Goal: Information Seeking & Learning: Find specific fact

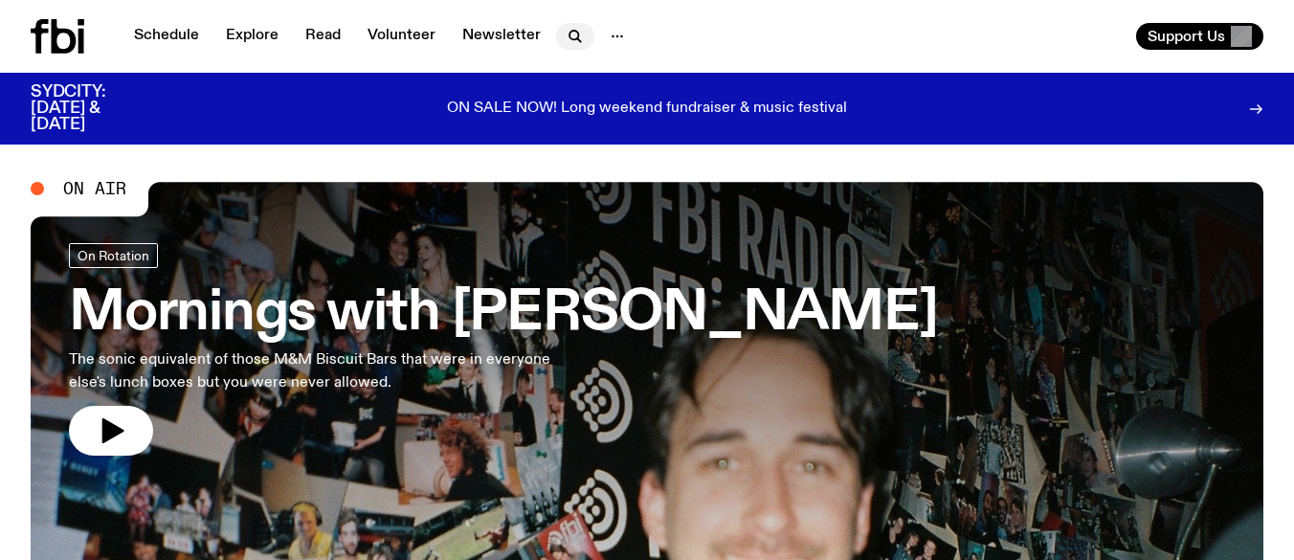
click at [575, 36] on icon "button" at bounding box center [575, 36] width 23 height 23
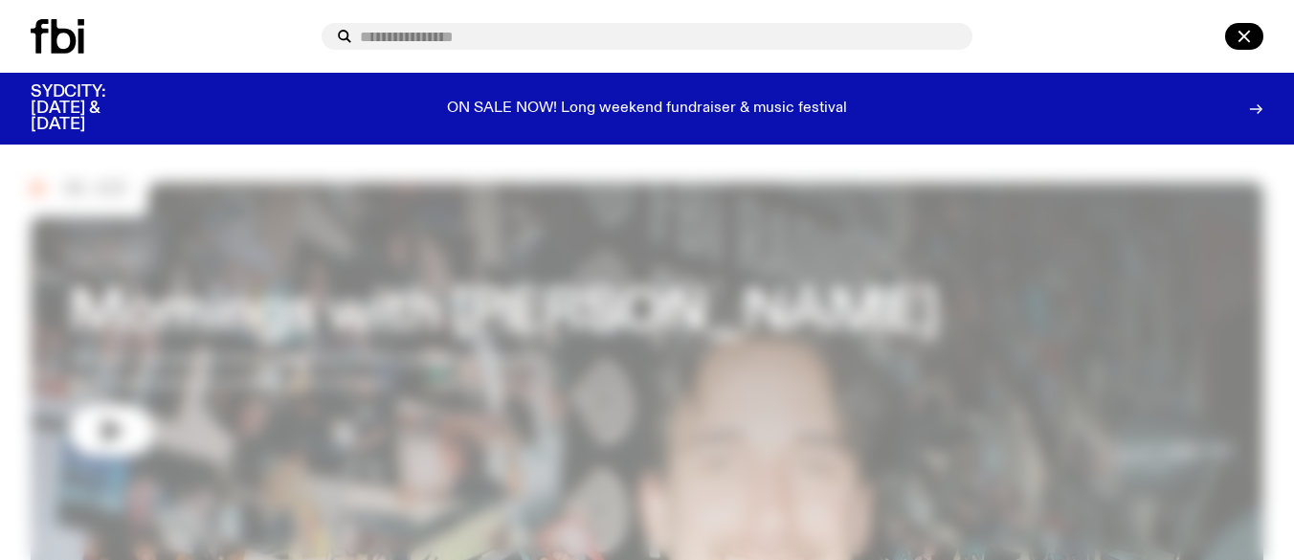
click at [1266, 27] on div at bounding box center [647, 36] width 1294 height 73
click at [1245, 28] on icon "button" at bounding box center [1244, 36] width 23 height 23
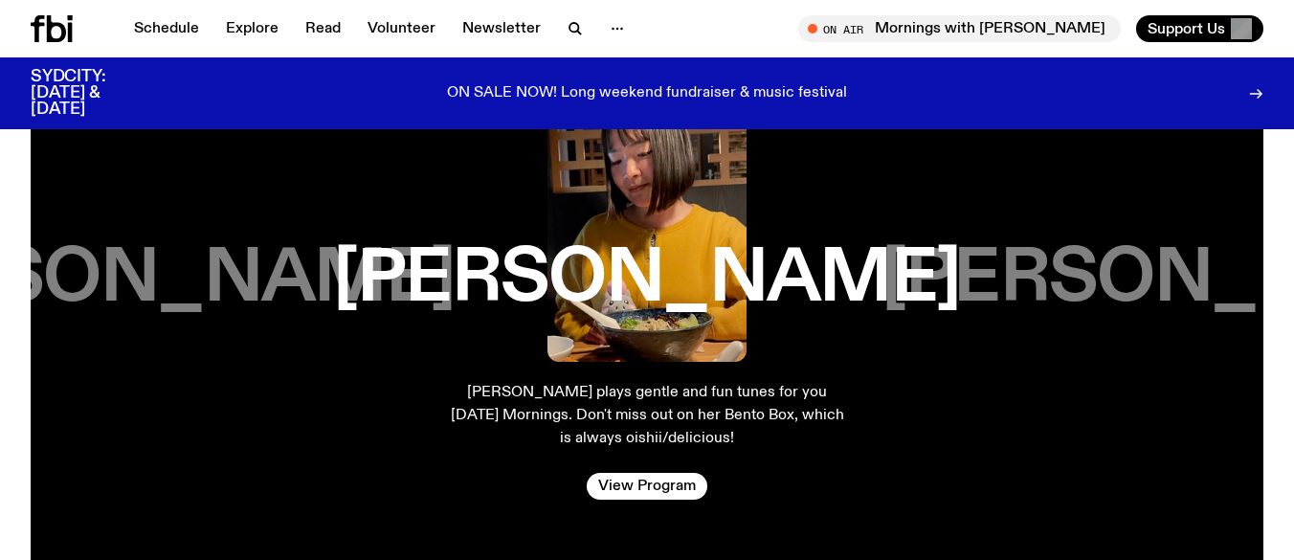
scroll to position [3153, 0]
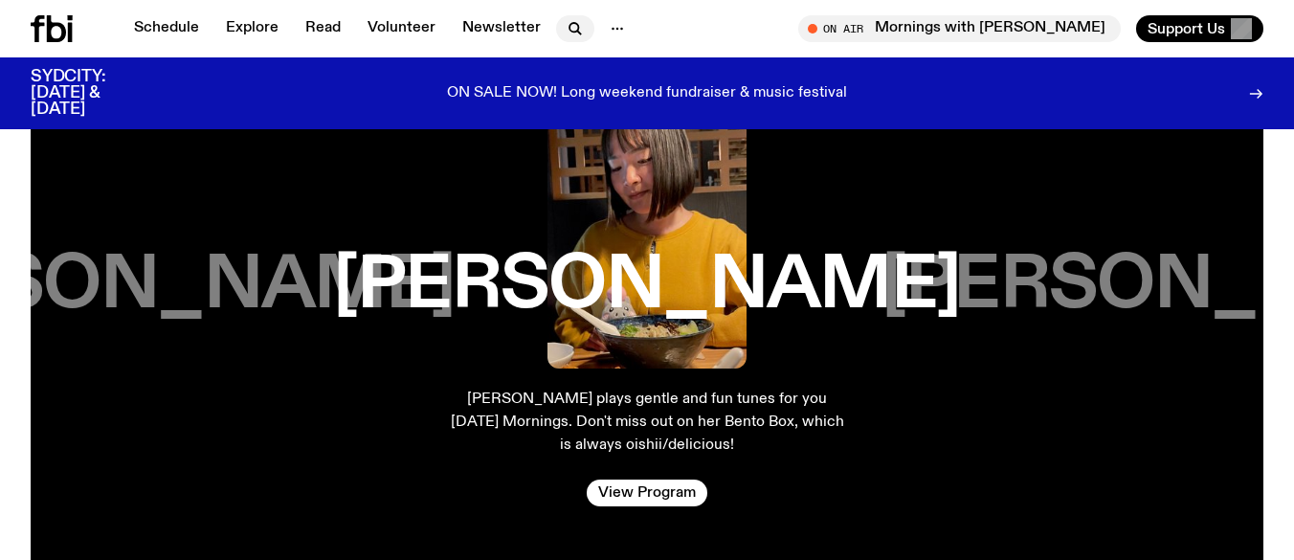
click at [569, 27] on icon "button" at bounding box center [575, 28] width 23 height 23
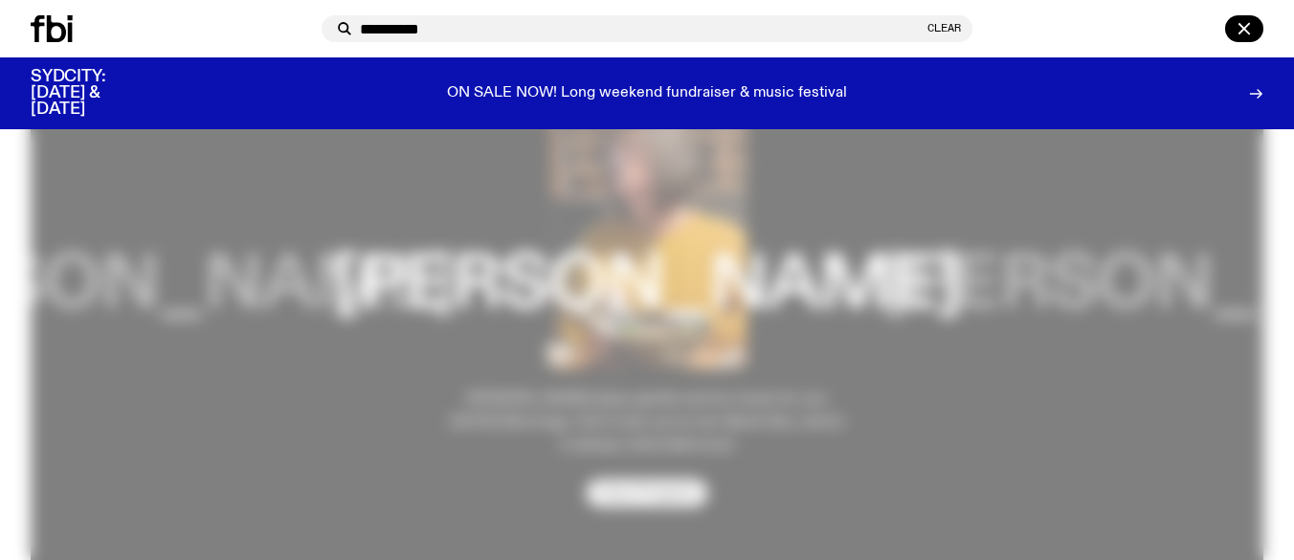
type input "**********"
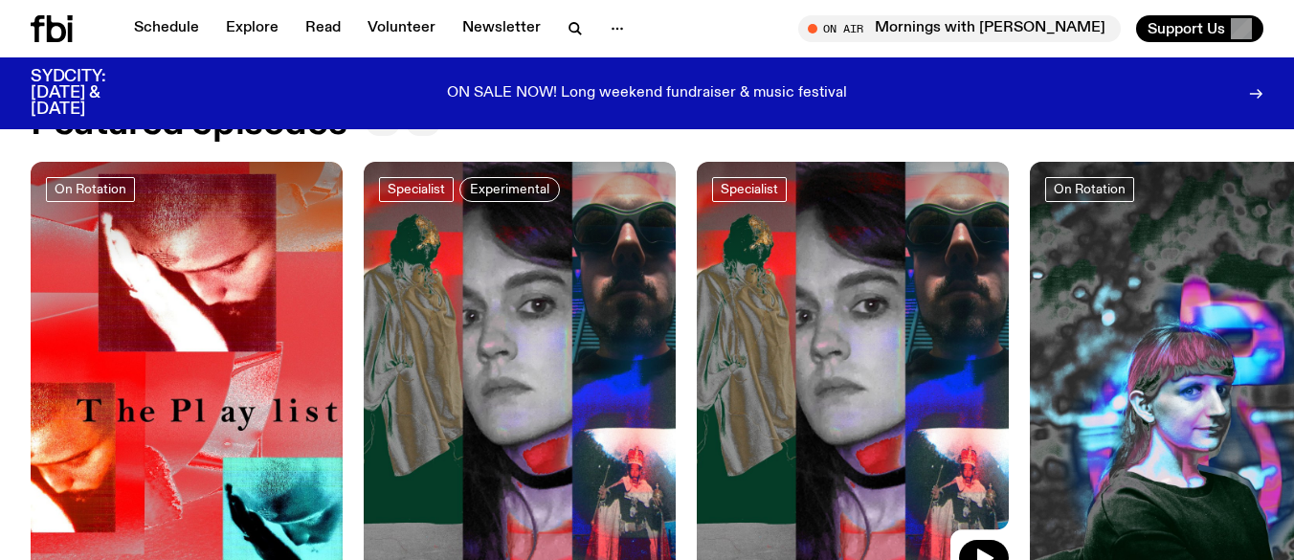
scroll to position [663, 0]
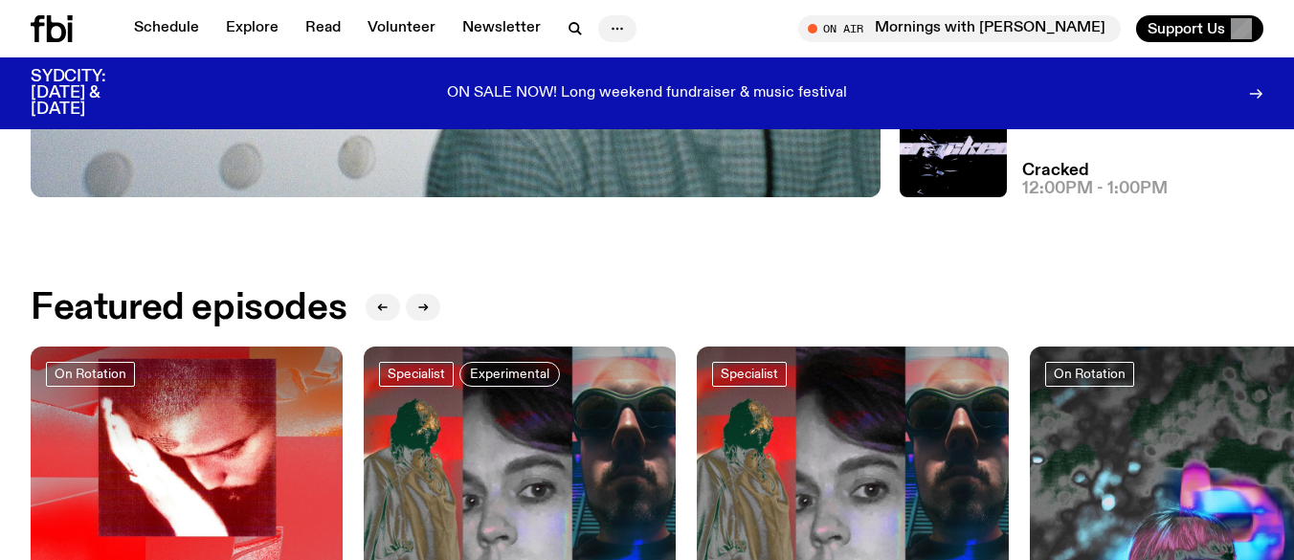
click at [617, 32] on icon "button" at bounding box center [617, 28] width 23 height 23
click at [572, 19] on icon "button" at bounding box center [575, 28] width 23 height 23
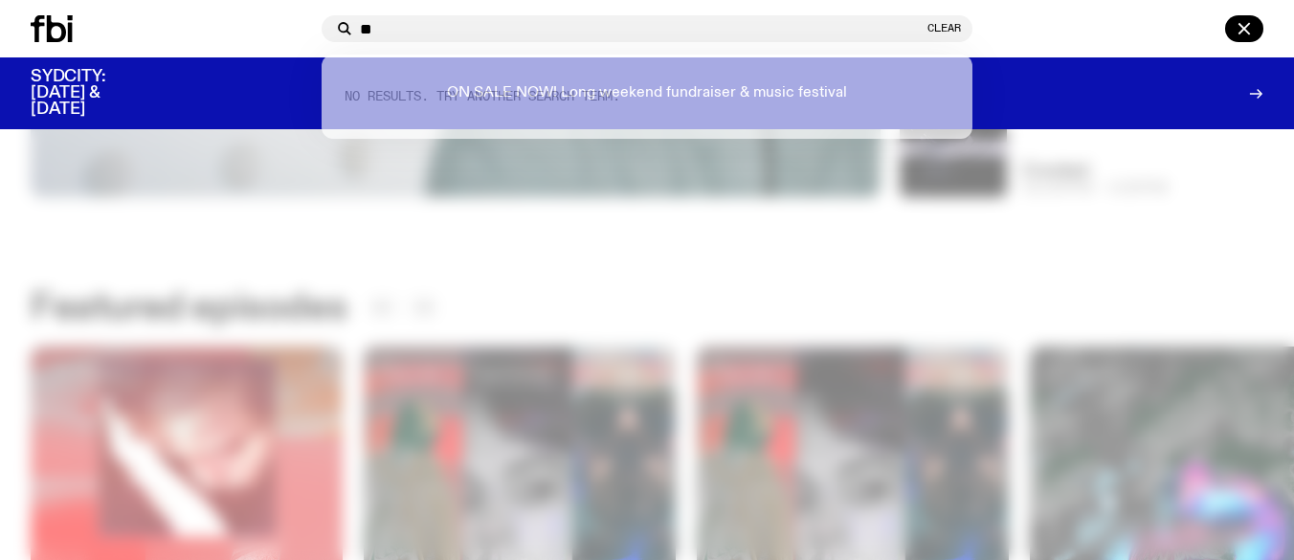
type input "*"
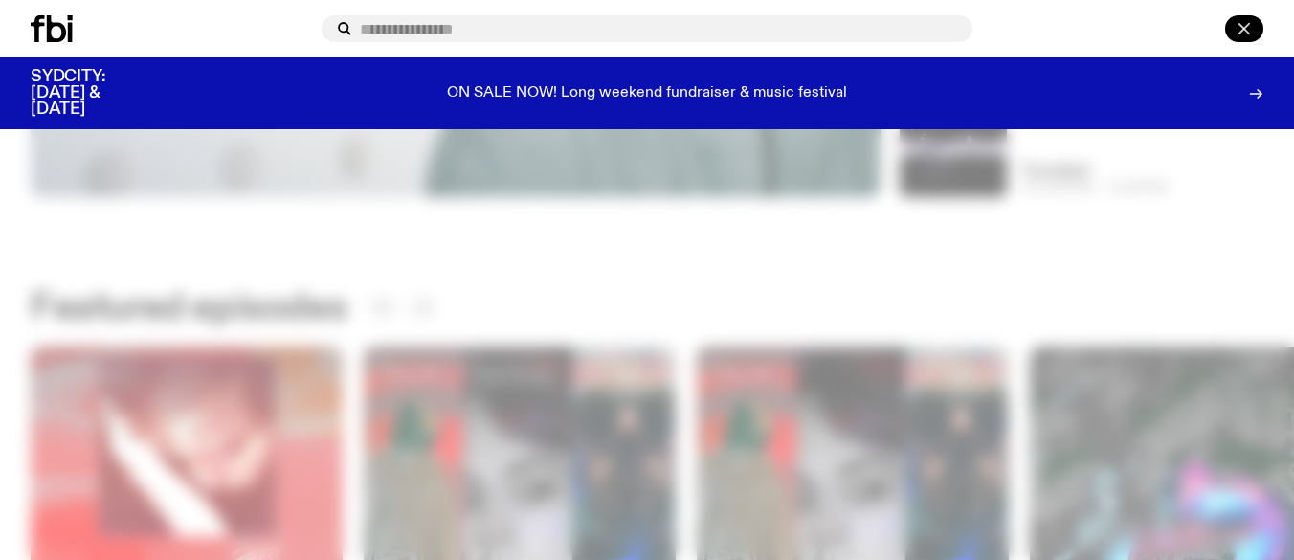
click at [1246, 30] on icon "button" at bounding box center [1244, 29] width 11 height 11
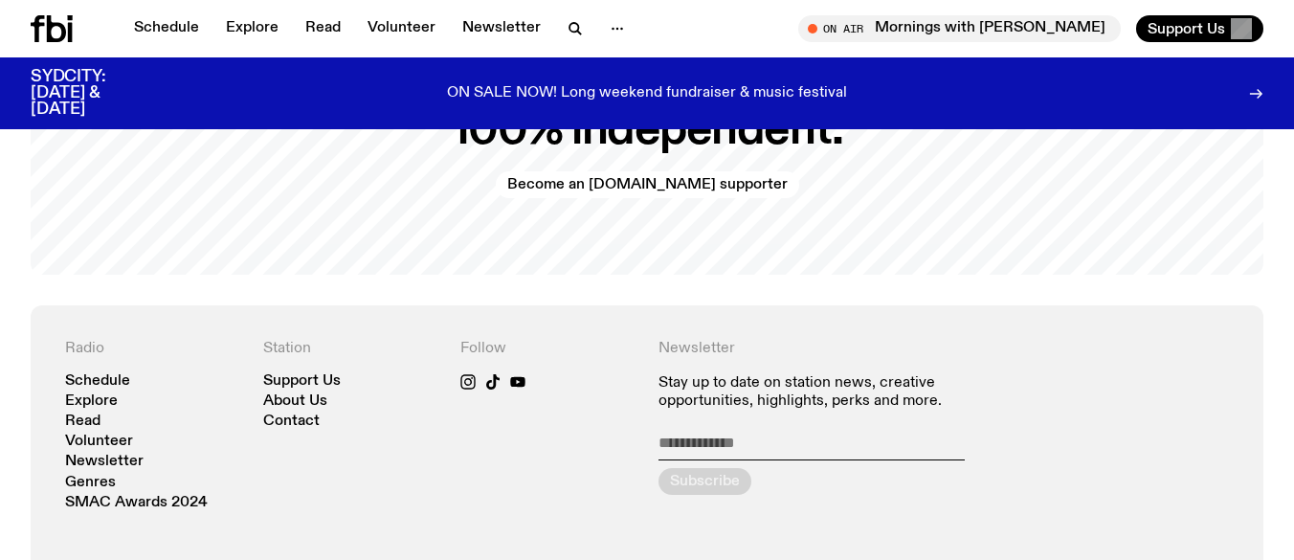
scroll to position [3863, 0]
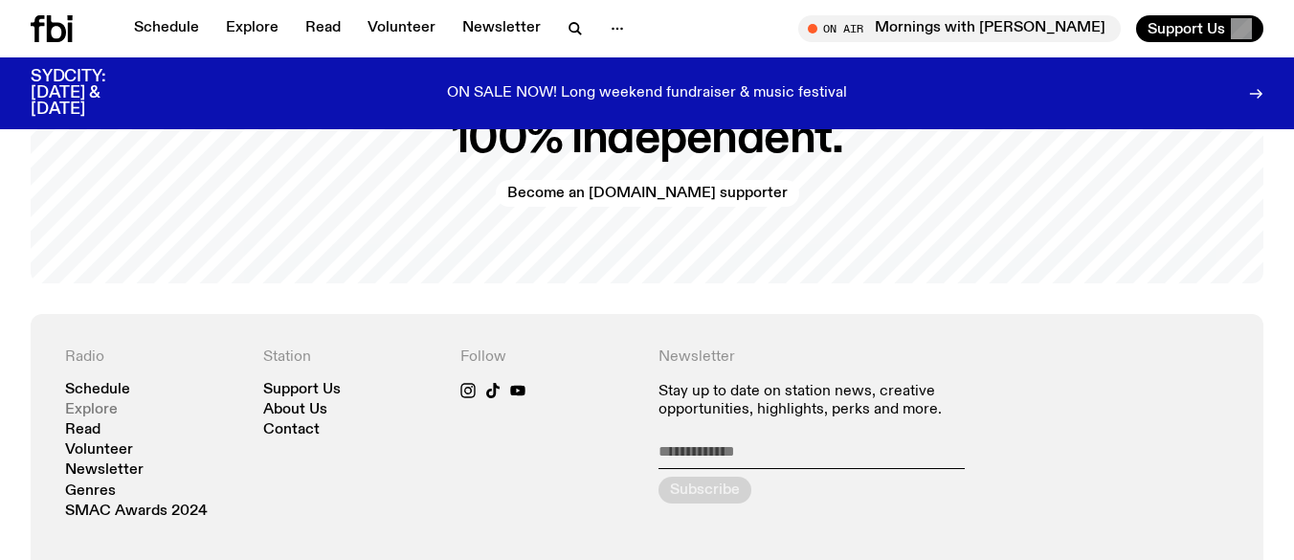
click at [105, 403] on link "Explore" at bounding box center [91, 410] width 53 height 14
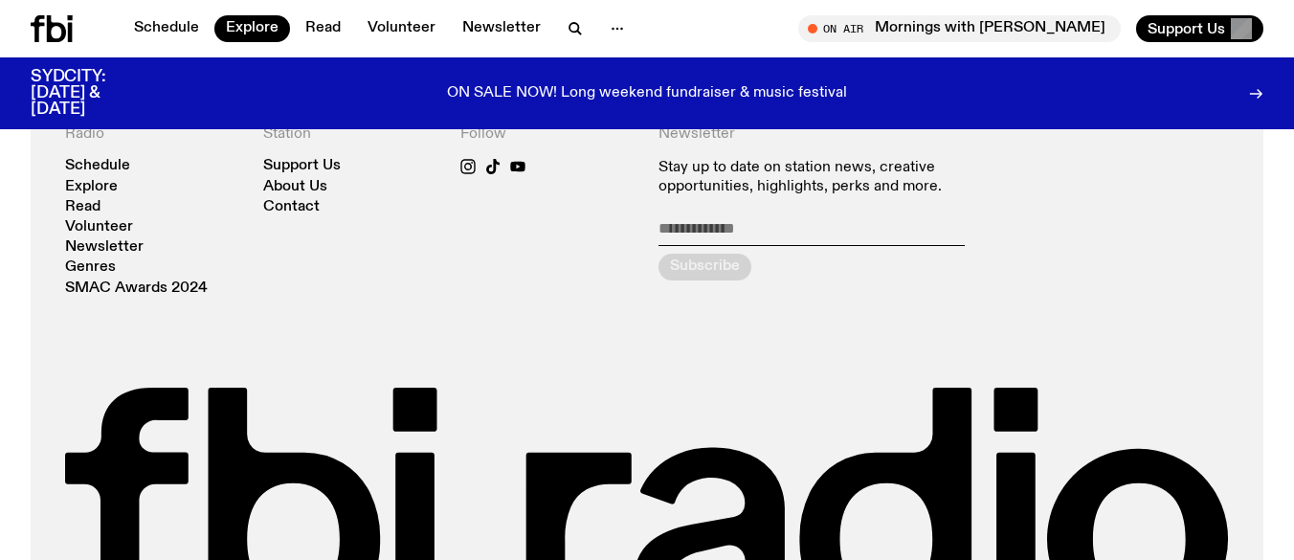
scroll to position [3621, 0]
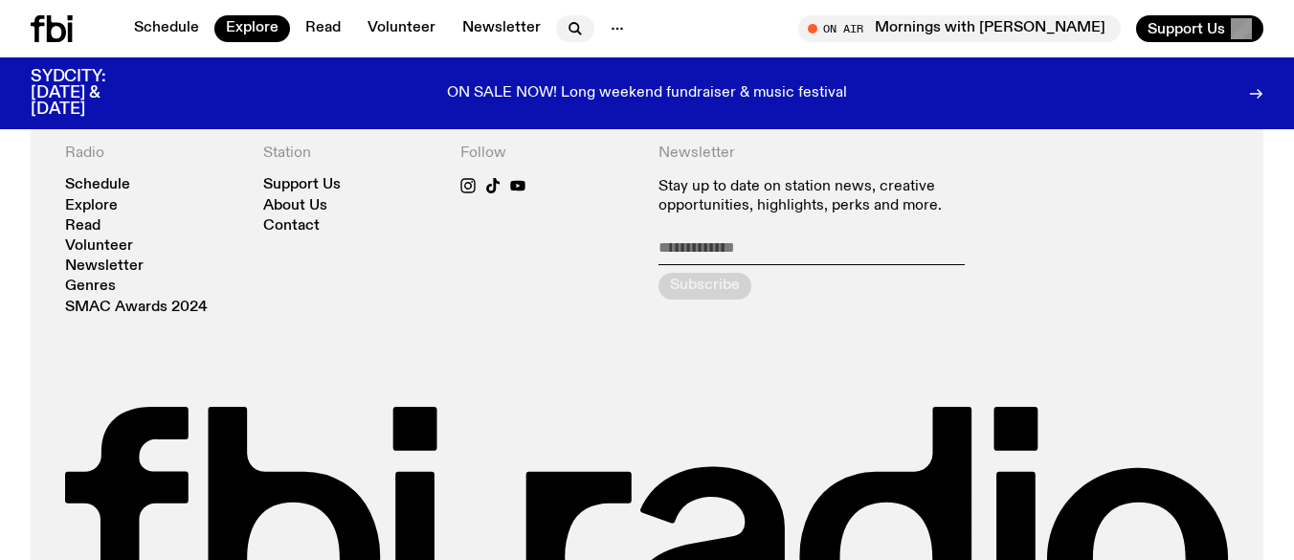
click at [582, 30] on button "button" at bounding box center [575, 28] width 38 height 27
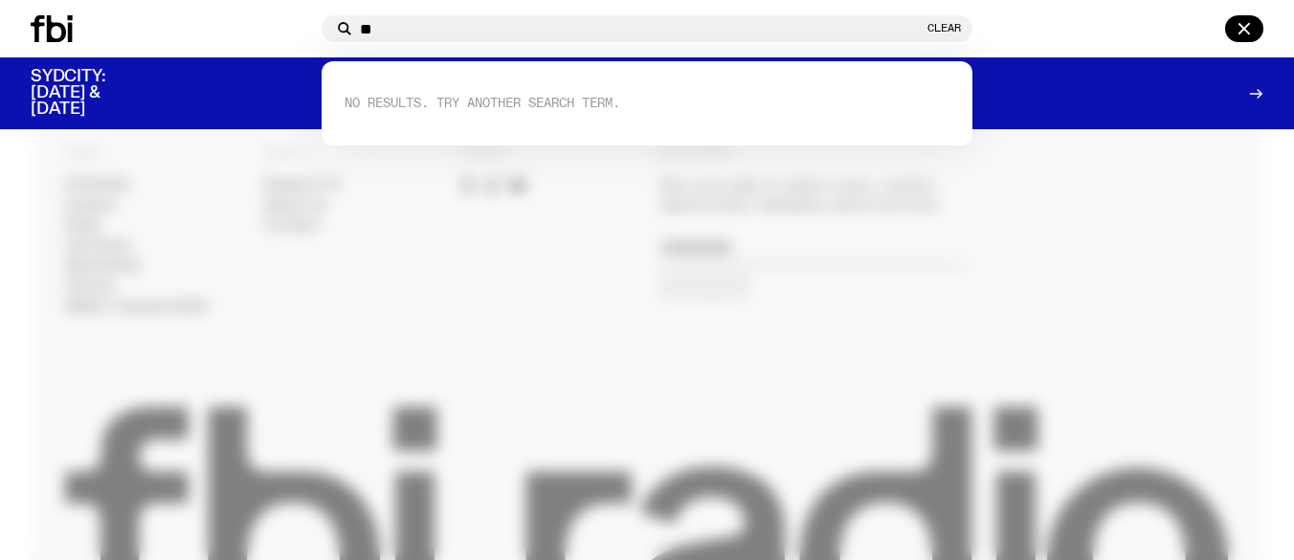
type input "*"
type input "**********"
click at [345, 26] on icon at bounding box center [344, 28] width 23 height 23
click at [459, 26] on input "**********" at bounding box center [642, 29] width 564 height 16
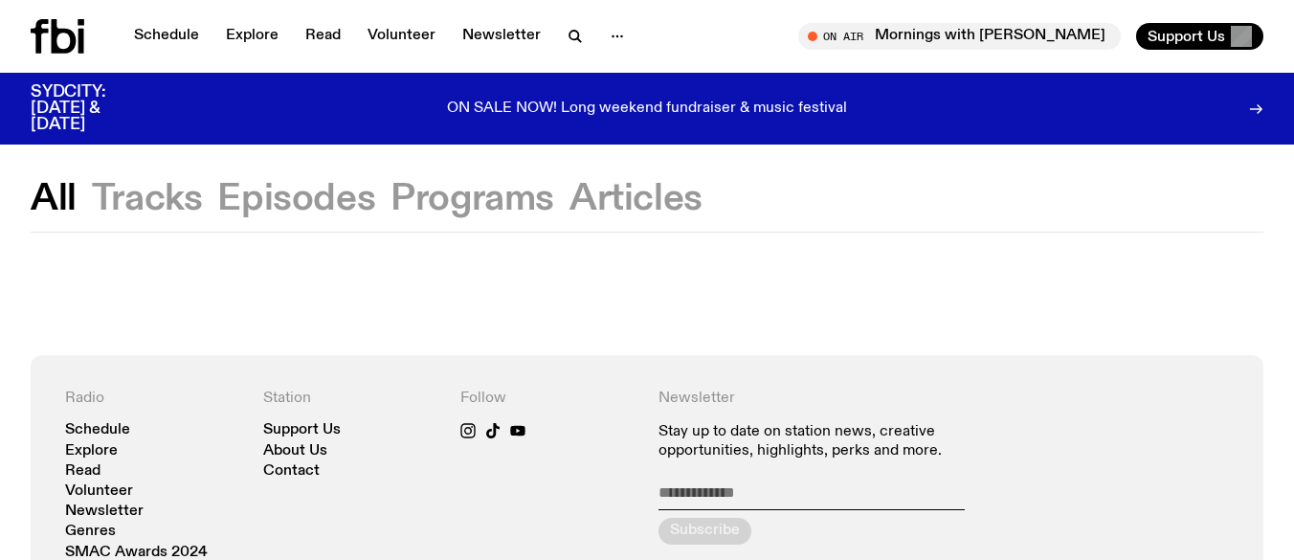
click at [217, 197] on button "Tracks" at bounding box center [296, 199] width 158 height 34
click at [64, 194] on button "All" at bounding box center [54, 199] width 46 height 34
click at [217, 190] on button "Tracks" at bounding box center [296, 199] width 158 height 34
click at [567, 34] on icon "button" at bounding box center [575, 36] width 23 height 23
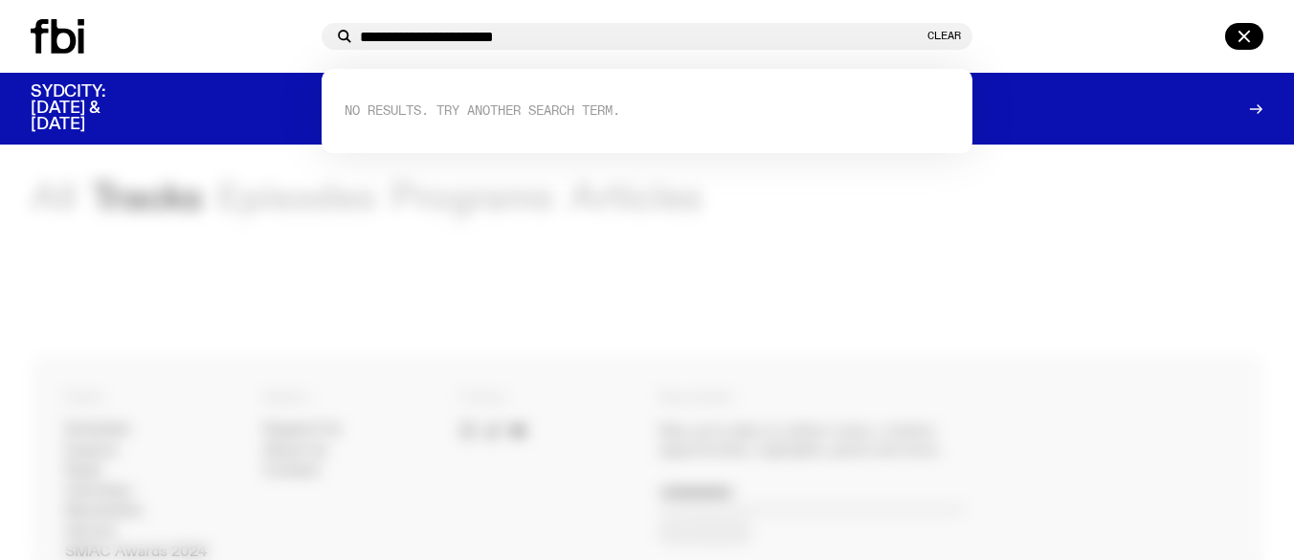
type input "**********"
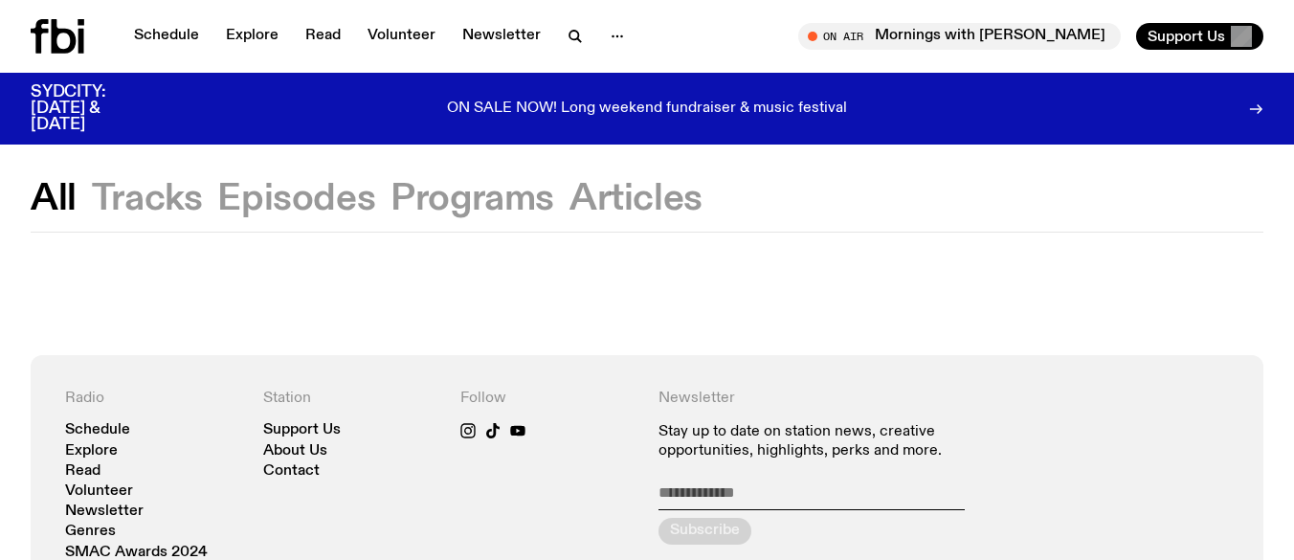
click at [217, 198] on button "Tracks" at bounding box center [296, 199] width 158 height 34
